Goal: Task Accomplishment & Management: Manage account settings

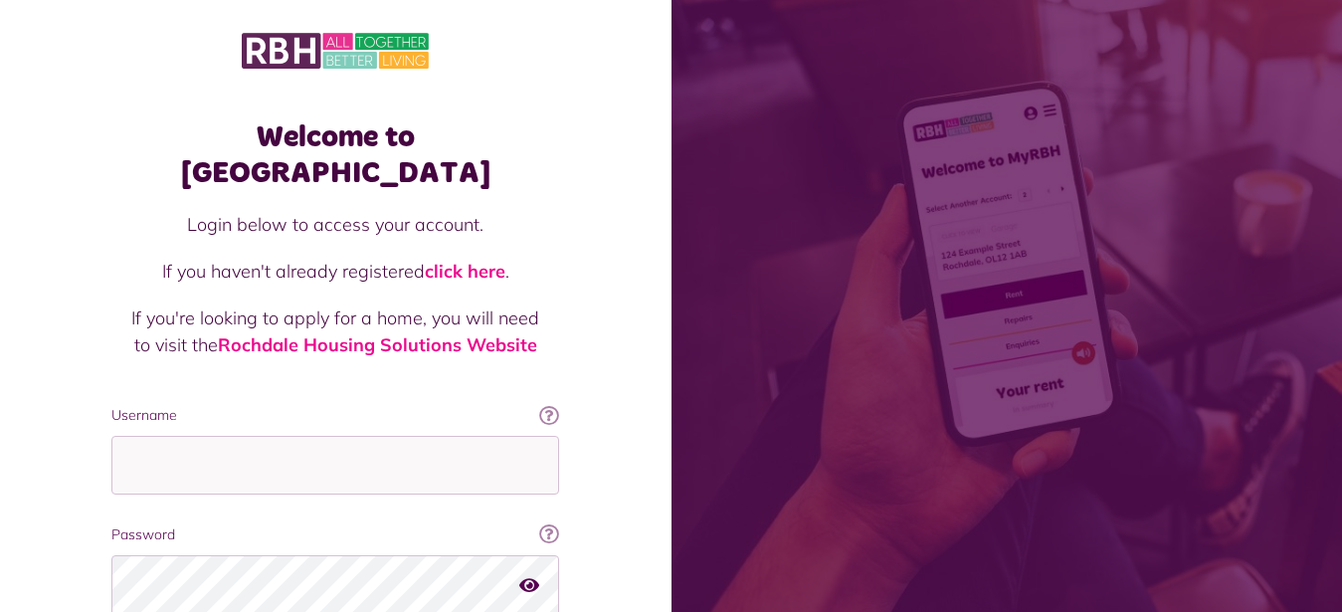
type input "**********"
click at [66, 435] on div "Welcome to MyRBH Login below to access your account. If you haven't already reg…" at bounding box center [336, 401] width 672 height 803
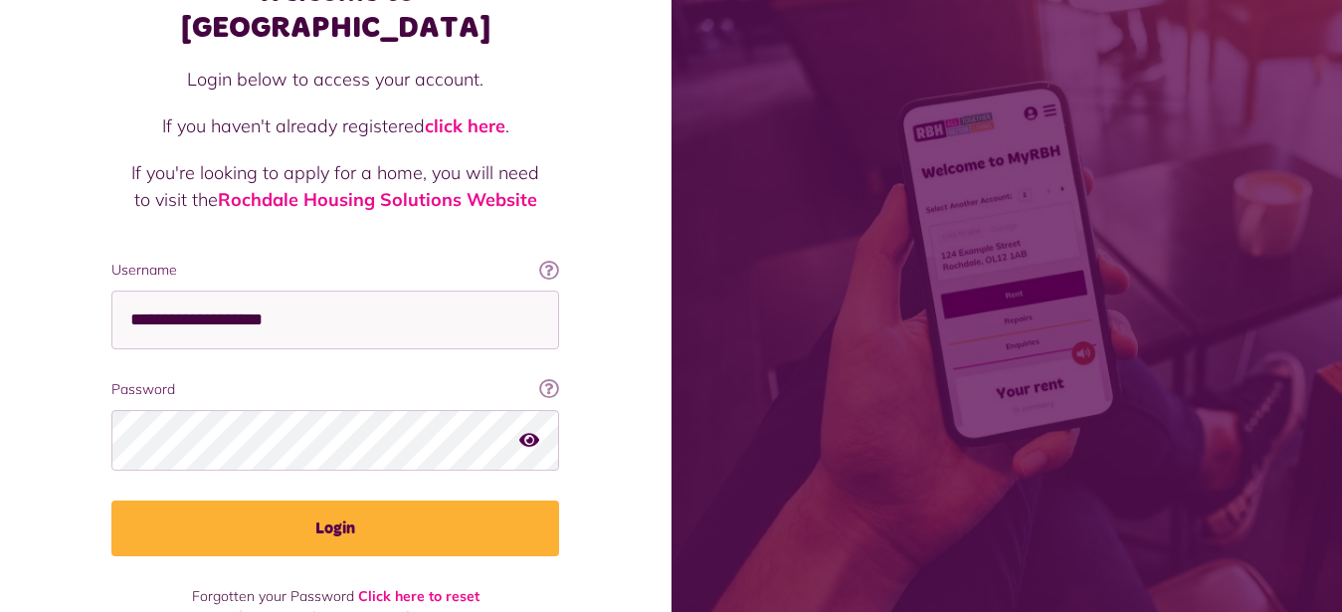
scroll to position [152, 0]
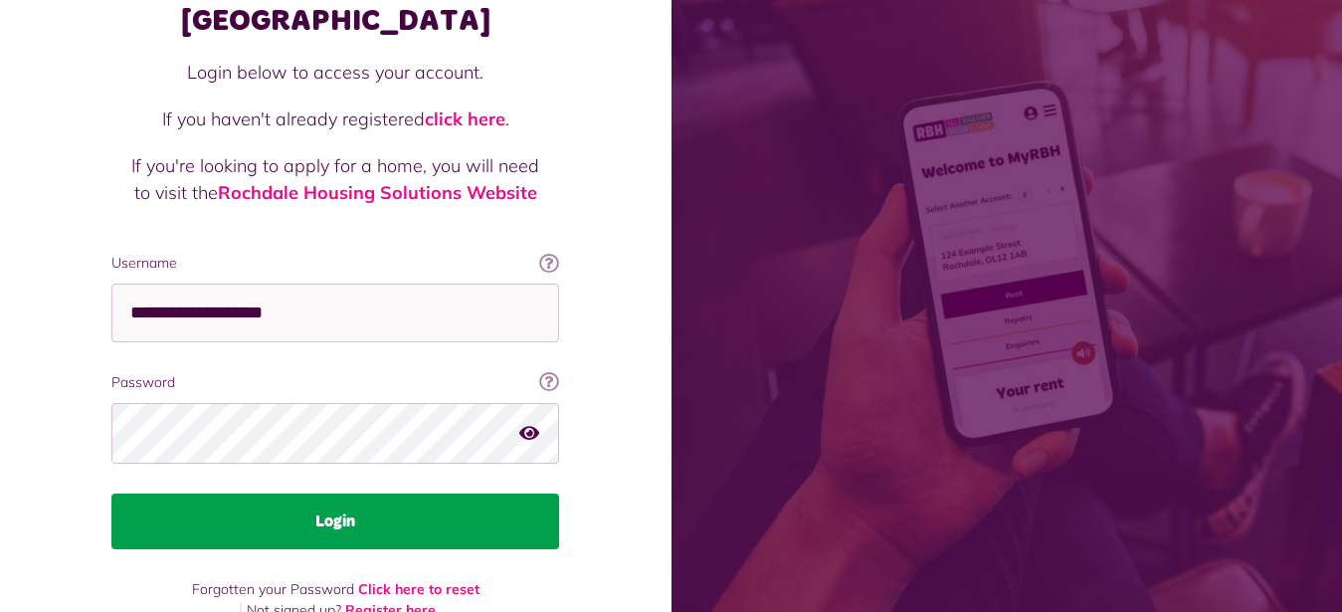
click at [330, 493] on button "Login" at bounding box center [335, 521] width 448 height 56
click at [344, 493] on button "Login" at bounding box center [335, 521] width 448 height 56
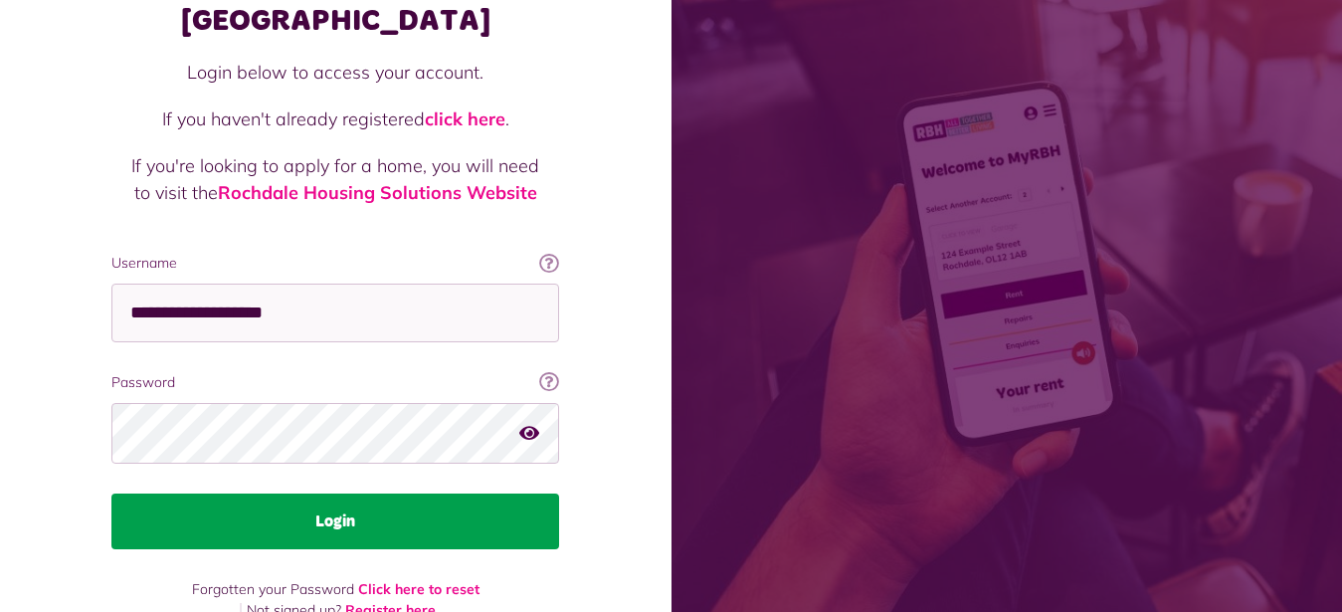
click at [344, 494] on button "Login" at bounding box center [335, 521] width 448 height 56
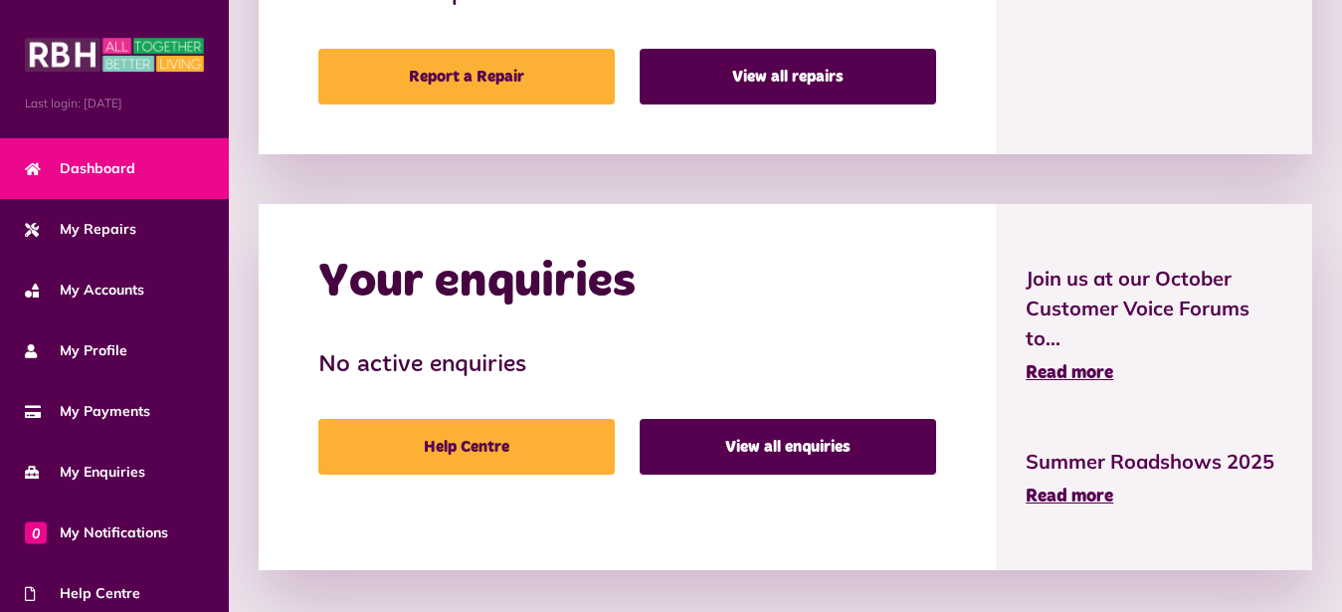
scroll to position [1230, 0]
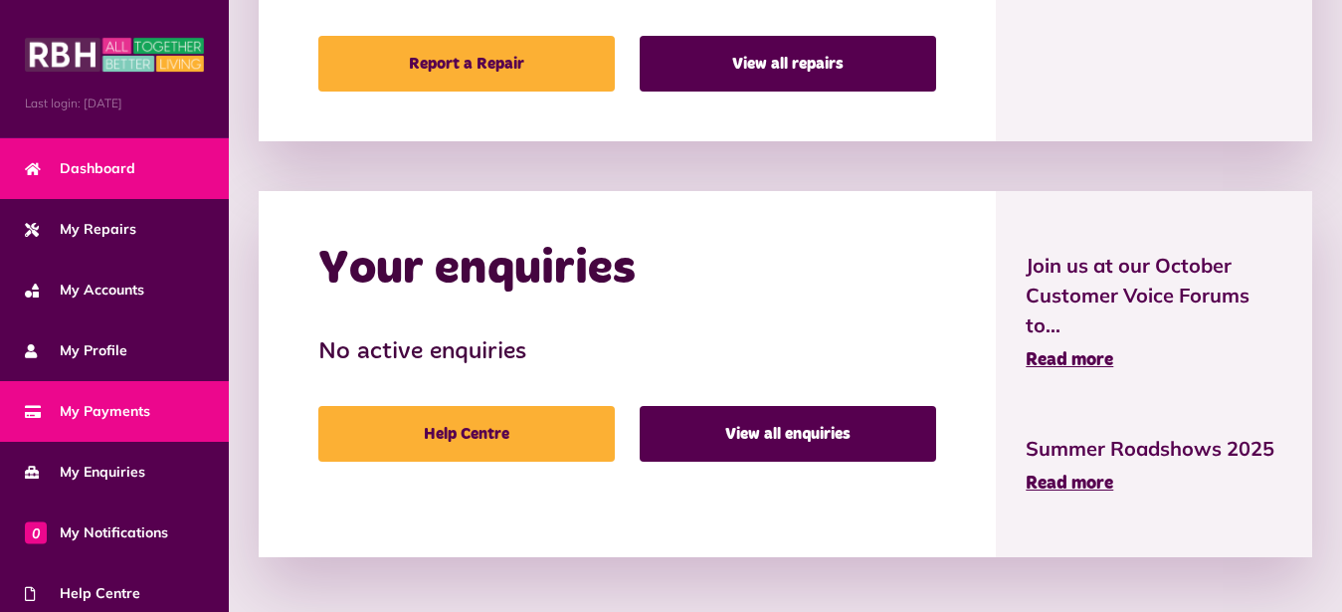
click at [112, 410] on span "My Payments" at bounding box center [87, 411] width 125 height 21
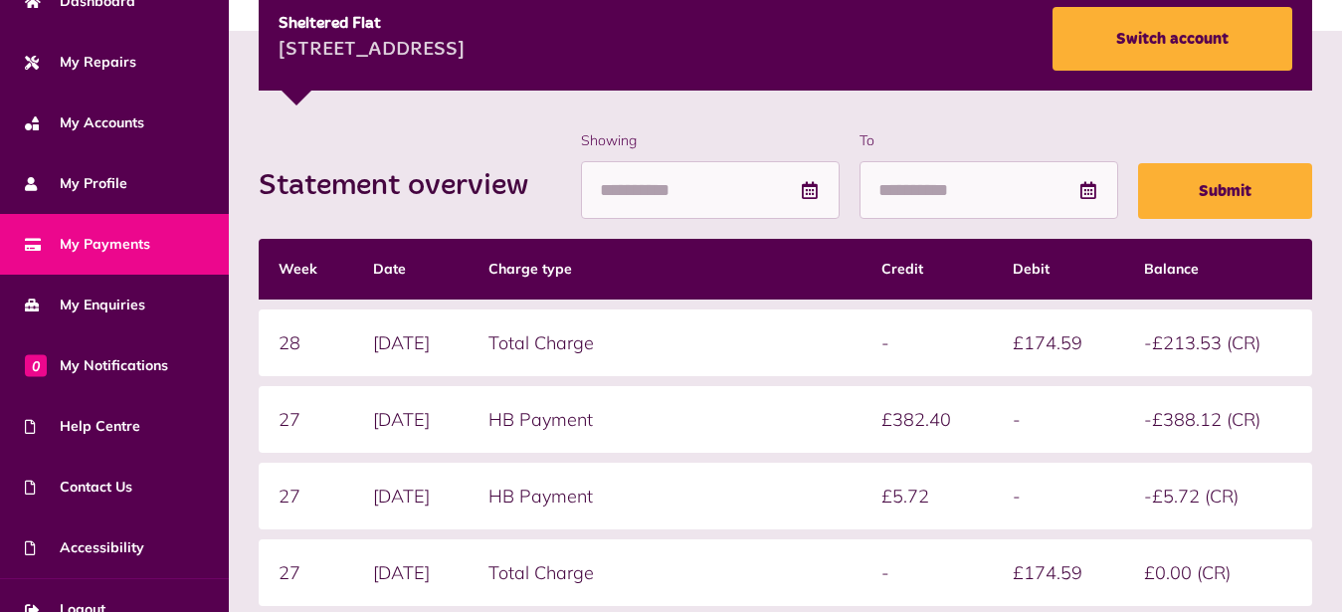
scroll to position [193, 0]
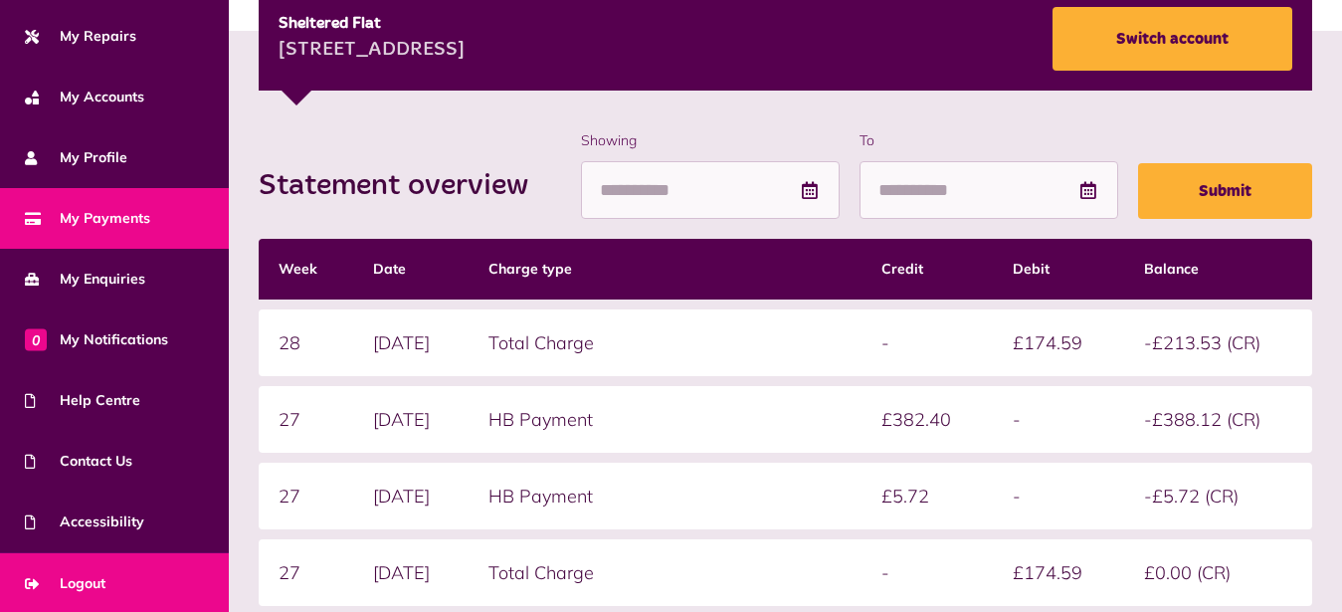
click at [98, 582] on span "Logout" at bounding box center [65, 583] width 81 height 21
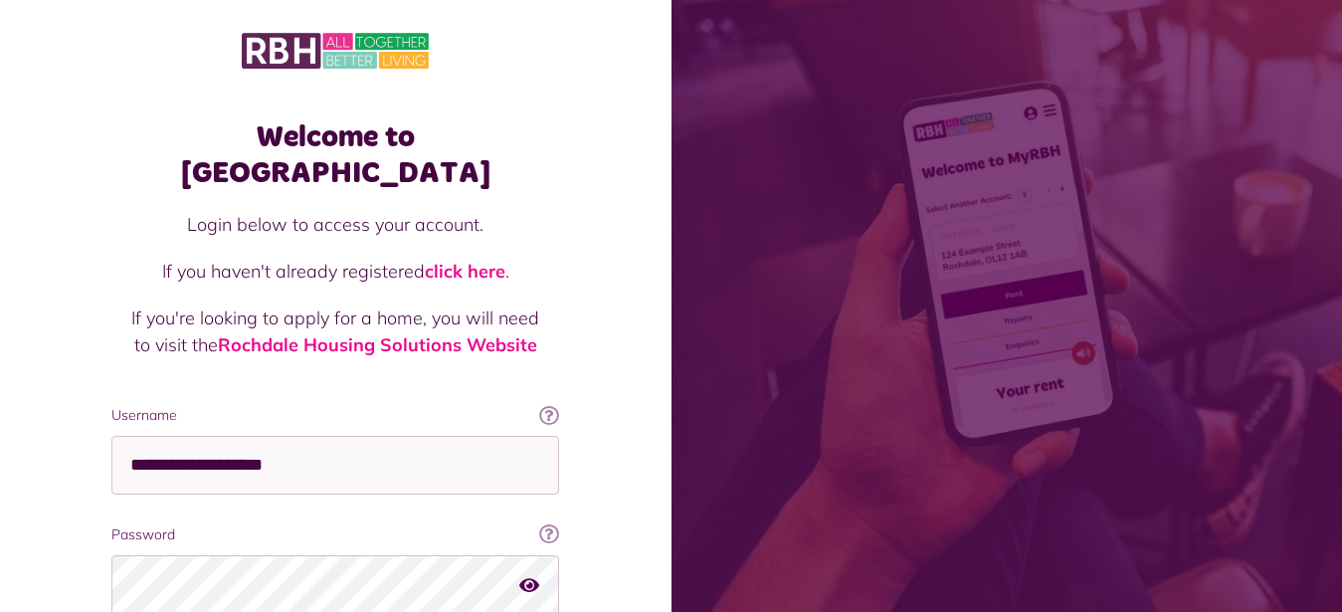
click at [97, 582] on div "**********" at bounding box center [335, 436] width 487 height 674
